Goal: Task Accomplishment & Management: Manage account settings

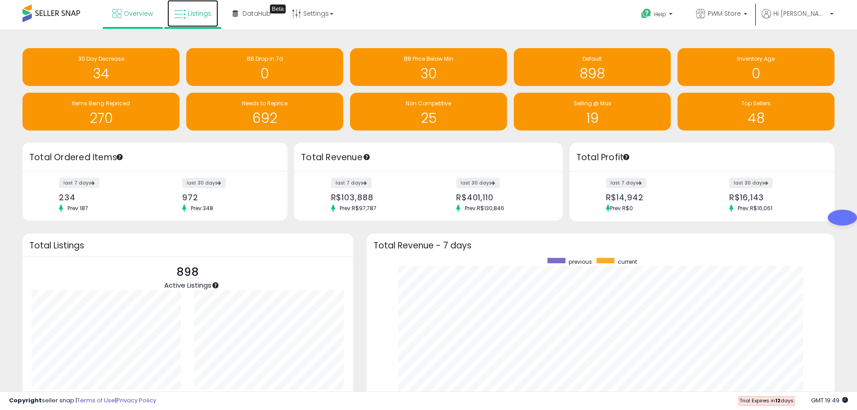
click at [196, 11] on span "Listings" at bounding box center [199, 13] width 23 height 9
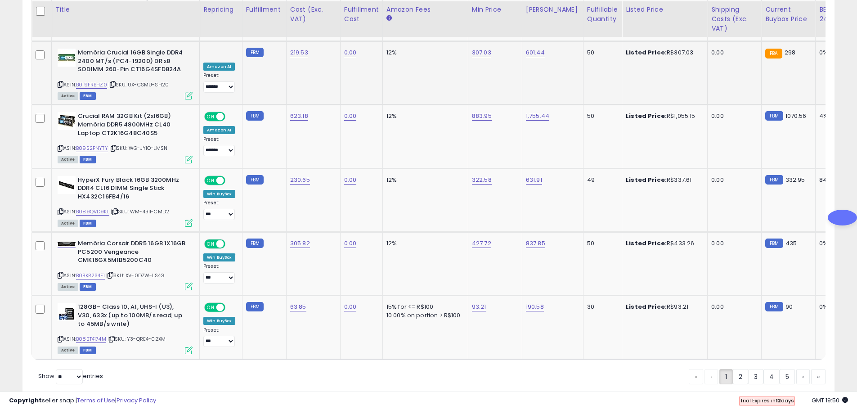
scroll to position [2071, 0]
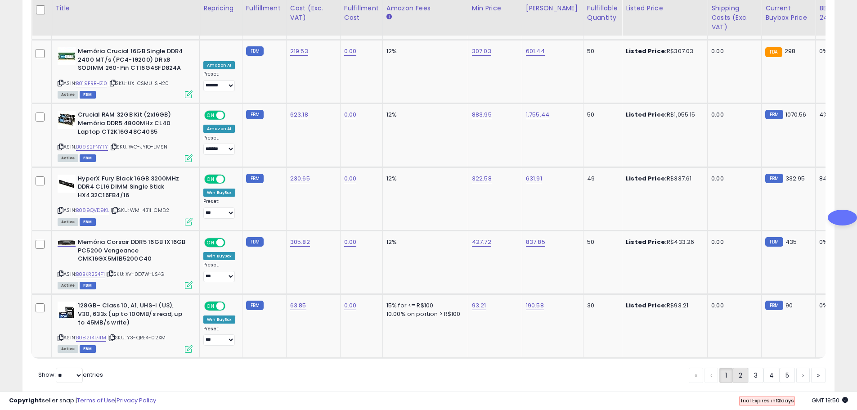
click at [735, 367] on link "2" at bounding box center [740, 374] width 15 height 15
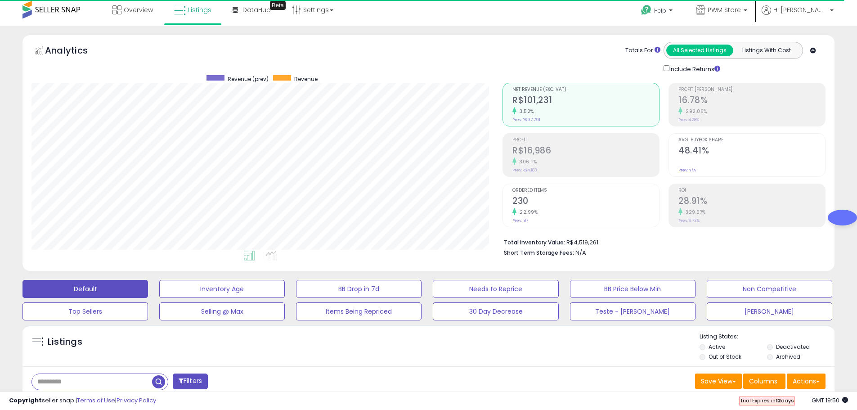
scroll to position [0, 0]
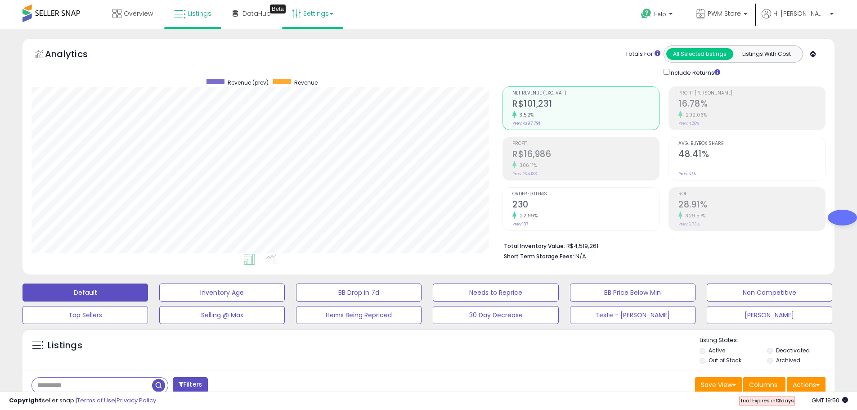
click at [295, 19] on link "Settings" at bounding box center [312, 13] width 55 height 27
click at [301, 47] on link "Store settings" at bounding box center [314, 45] width 40 height 9
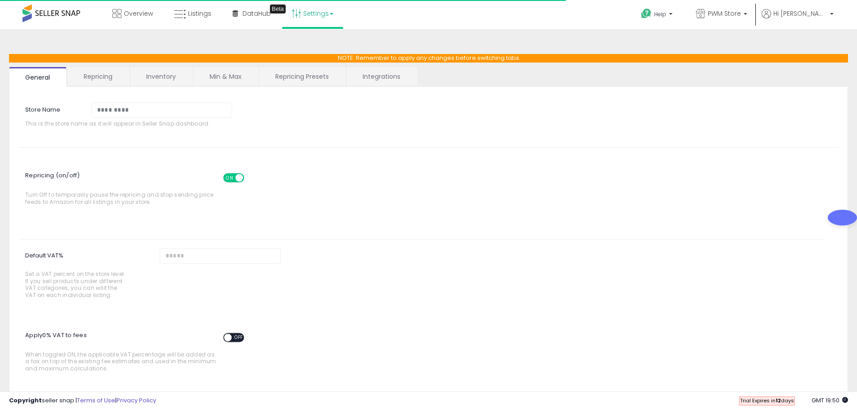
click at [231, 174] on span "ON" at bounding box center [229, 178] width 11 height 8
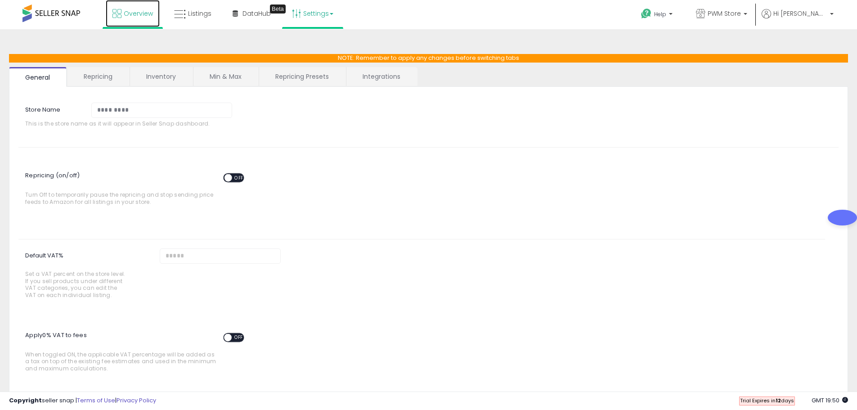
drag, startPoint x: 135, startPoint y: 18, endPoint x: 147, endPoint y: 9, distance: 14.4
click at [136, 17] on link "Overview" at bounding box center [133, 13] width 54 height 27
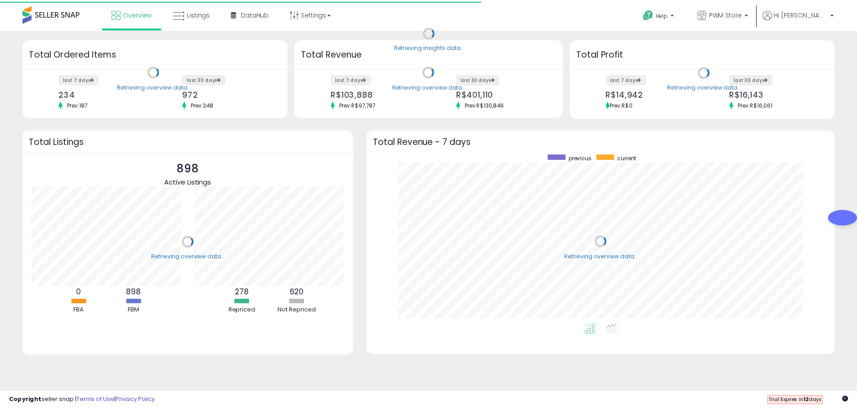
scroll to position [170, 454]
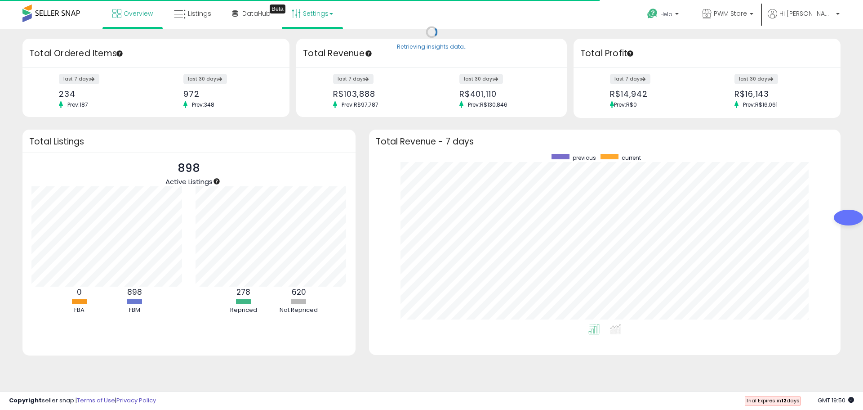
click at [303, 16] on link "Settings" at bounding box center [312, 13] width 55 height 27
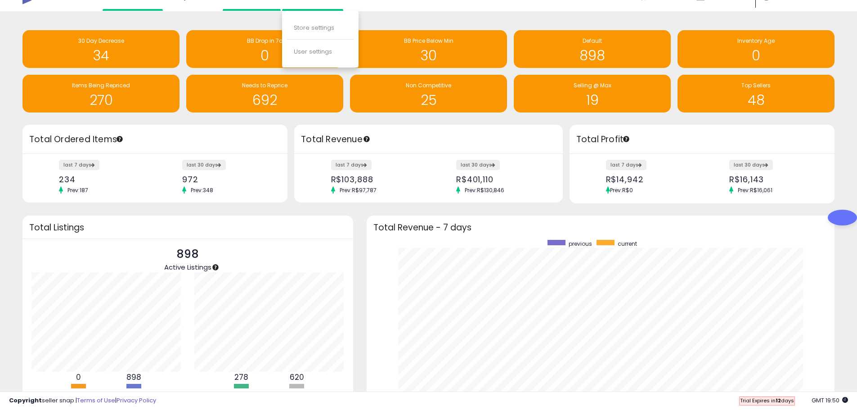
scroll to position [0, 0]
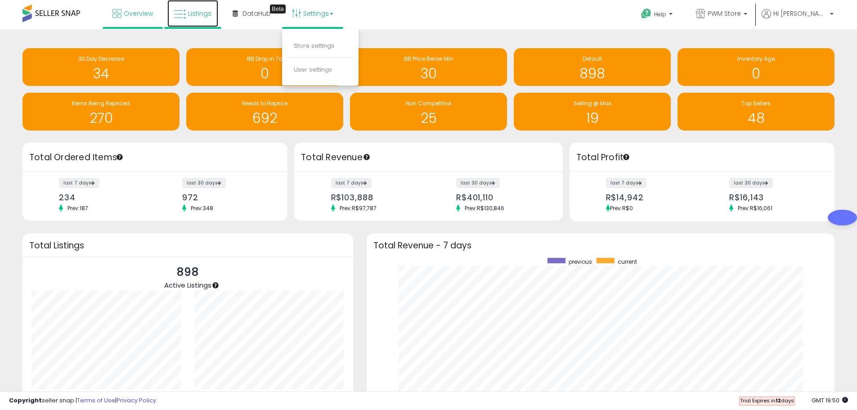
click at [179, 12] on icon at bounding box center [180, 15] width 12 height 12
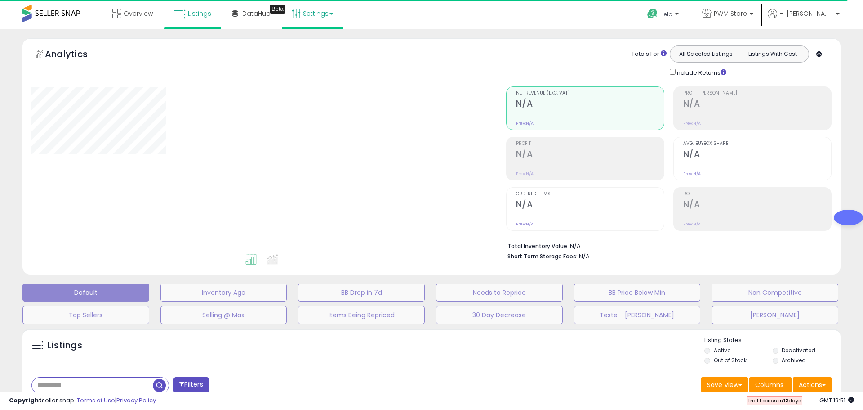
click at [314, 22] on link "Settings" at bounding box center [312, 13] width 55 height 27
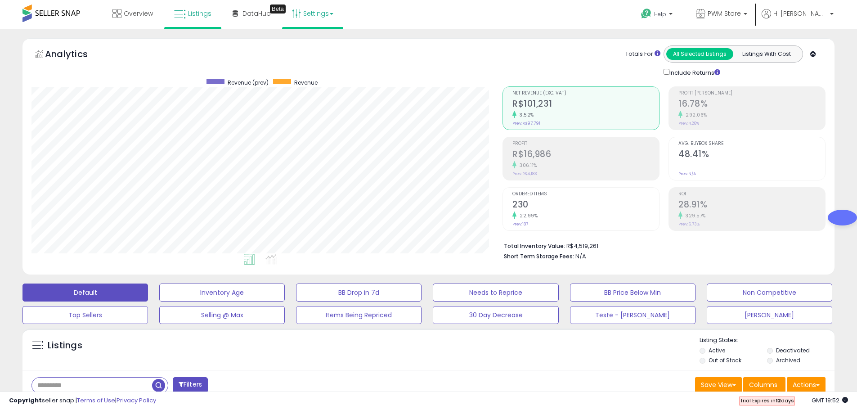
click at [317, 18] on link "Settings" at bounding box center [312, 13] width 55 height 27
click at [323, 45] on link "Store settings" at bounding box center [314, 45] width 40 height 9
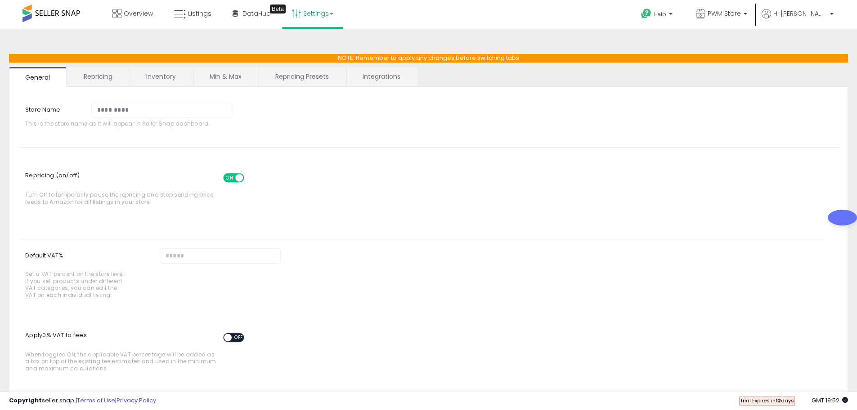
click at [238, 175] on span at bounding box center [239, 178] width 8 height 8
click at [483, 178] on div "Repricing (on/off) ON OFF Turn Off to temporarily pause the repricing and stop …" at bounding box center [428, 186] width 833 height 46
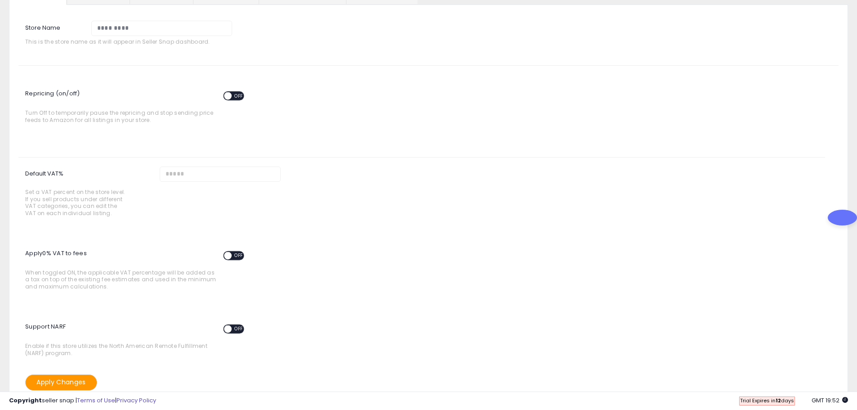
scroll to position [130, 0]
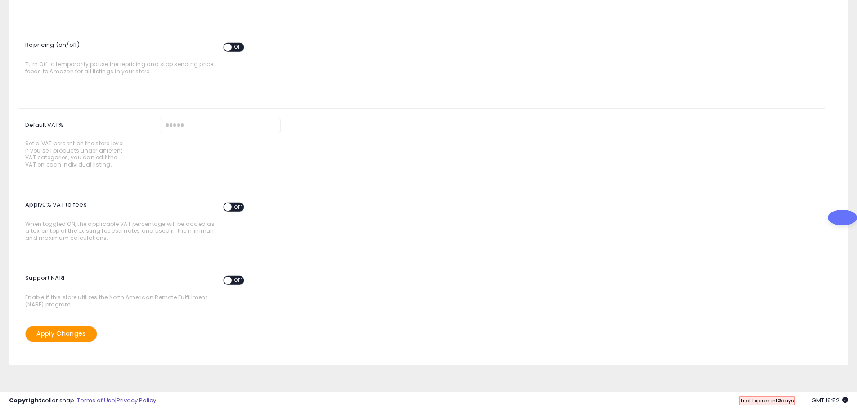
click at [75, 335] on button "Apply Changes" at bounding box center [61, 334] width 72 height 16
click at [76, 331] on button "Apply Changes" at bounding box center [61, 334] width 72 height 16
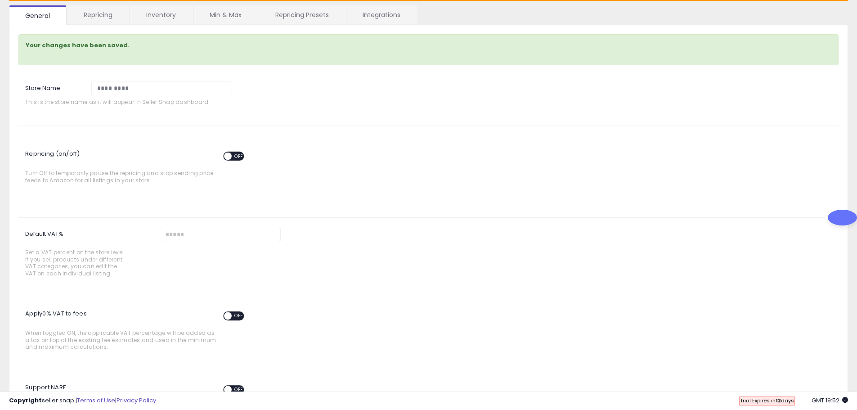
scroll to position [0, 0]
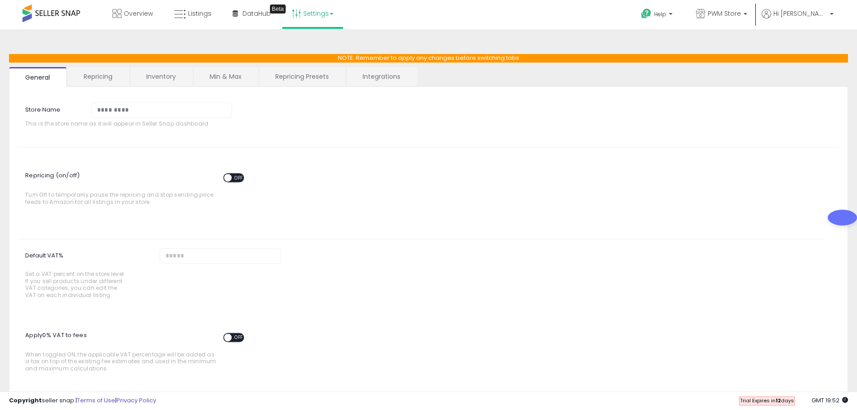
click at [231, 71] on link "Min & Max" at bounding box center [225, 76] width 64 height 19
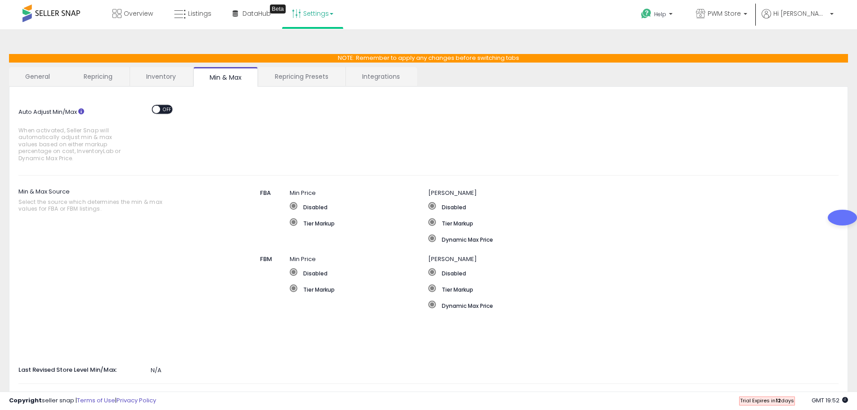
click at [141, 87] on div "Auto Adjust Min/Max When activated, Seller Snap will automatically adjust min &…" at bounding box center [428, 272] width 839 height 370
click at [149, 69] on link "Inventory" at bounding box center [161, 76] width 62 height 19
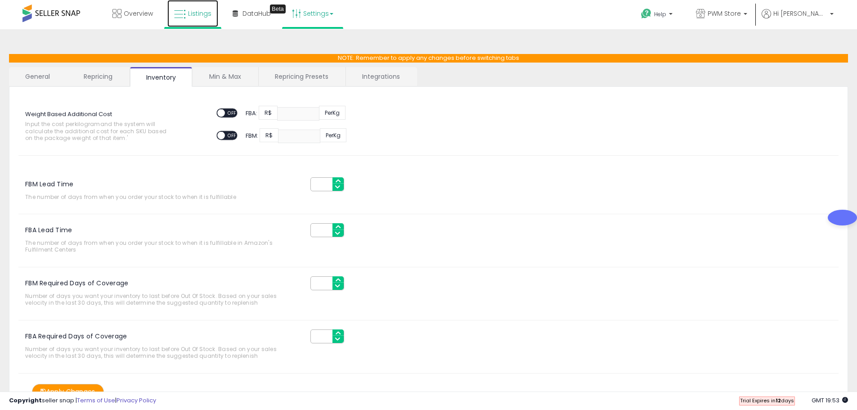
click at [208, 19] on link "Listings" at bounding box center [192, 13] width 51 height 27
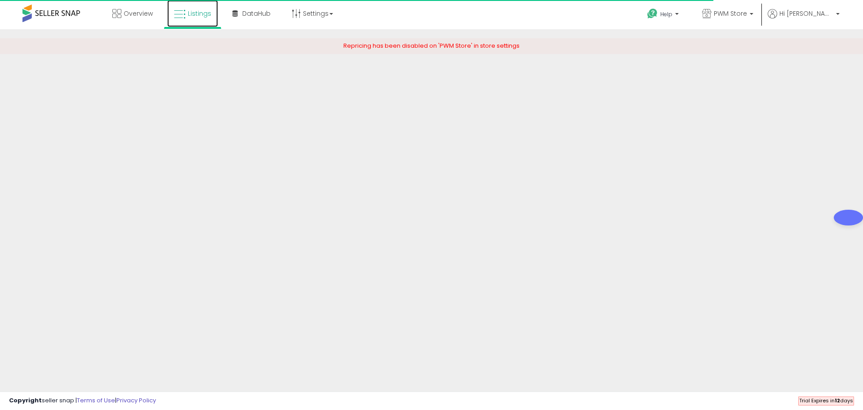
click at [186, 10] on link "Listings" at bounding box center [192, 13] width 51 height 27
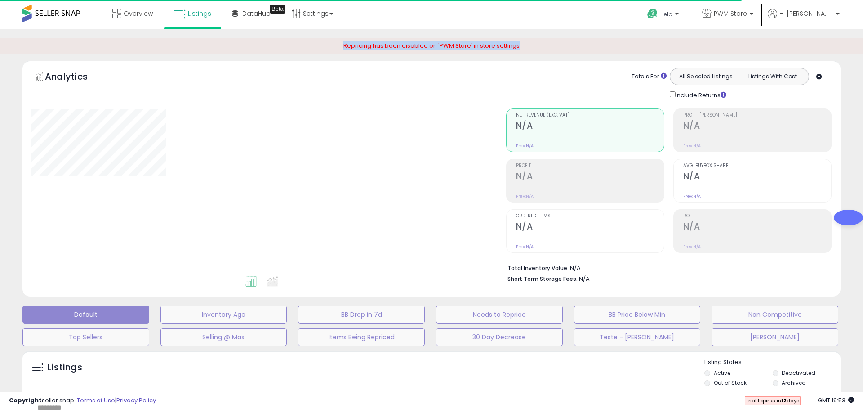
drag, startPoint x: 332, startPoint y: 44, endPoint x: 518, endPoint y: 54, distance: 186.0
click at [518, 54] on div "Repricing has been disabled on 'PWM Store' in store settings" at bounding box center [431, 49] width 877 height 22
click at [387, 153] on div at bounding box center [261, 191] width 461 height 166
